Goal: Entertainment & Leisure: Consume media (video, audio)

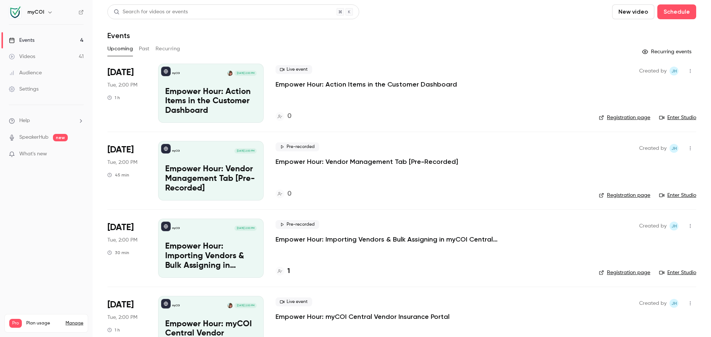
click at [26, 53] on link "Videos 41" at bounding box center [46, 57] width 93 height 16
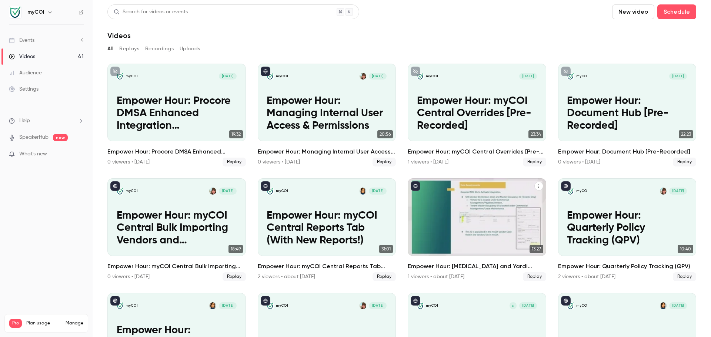
click at [475, 214] on div "myCOI [DATE] Empower Hour: [MEDICAL_DATA] and Yardi Integrations" at bounding box center [477, 217] width 138 height 78
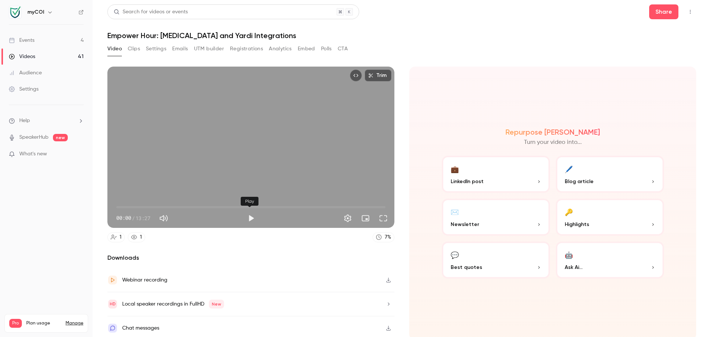
click at [250, 218] on button "Play" at bounding box center [251, 218] width 15 height 15
drag, startPoint x: 116, startPoint y: 204, endPoint x: 280, endPoint y: 206, distance: 163.7
click at [281, 206] on span "08:16" at bounding box center [282, 207] width 2 height 2
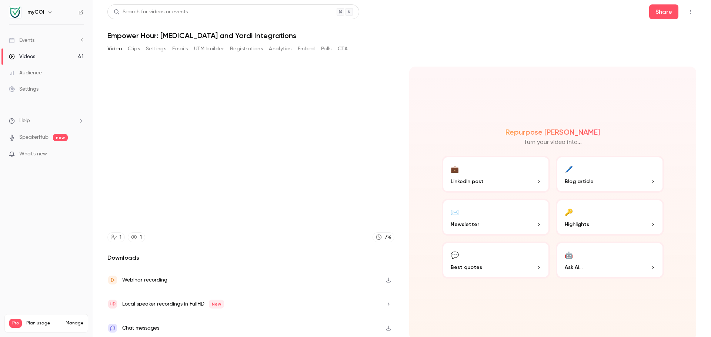
click at [280, 206] on video at bounding box center [250, 147] width 287 height 161
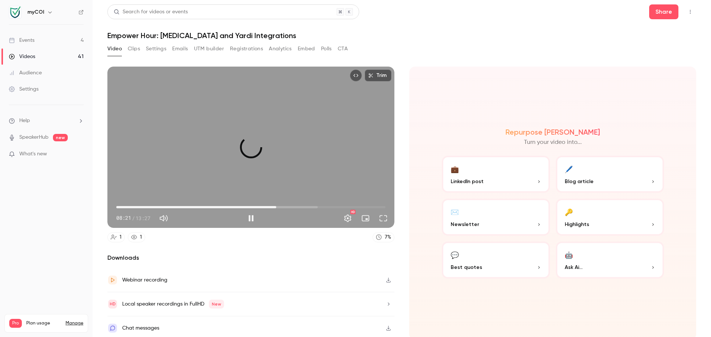
click at [275, 206] on span "08:00" at bounding box center [250, 207] width 269 height 12
click at [384, 218] on button "Full screen" at bounding box center [383, 218] width 15 height 15
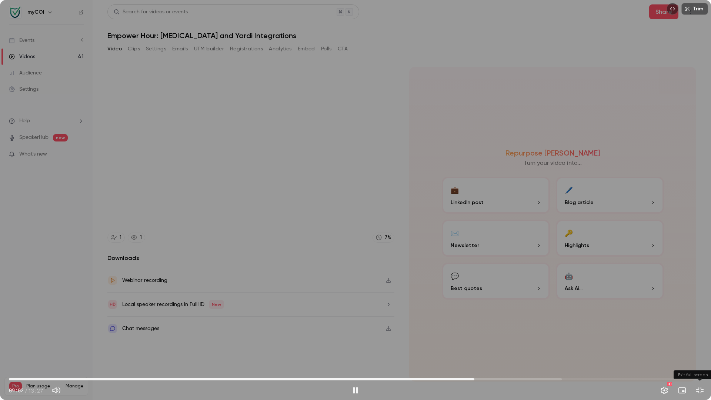
click at [701, 337] on button "Exit full screen" at bounding box center [699, 390] width 15 height 15
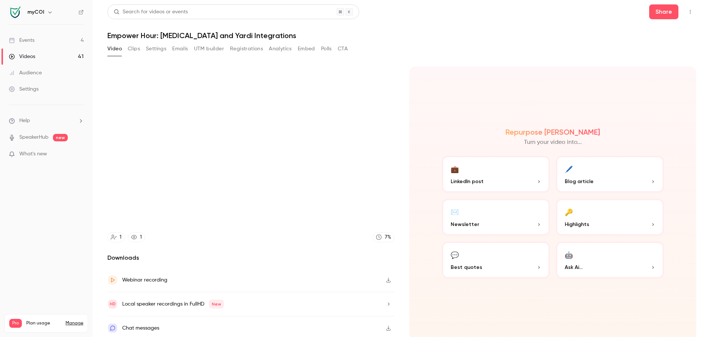
type input "*****"
